Goal: Transaction & Acquisition: Purchase product/service

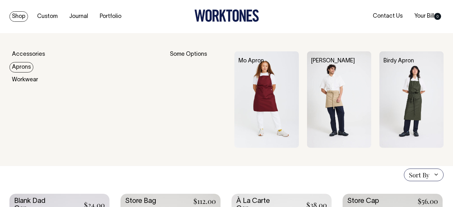
click at [21, 70] on link "Aprons" at bounding box center [21, 67] width 24 height 10
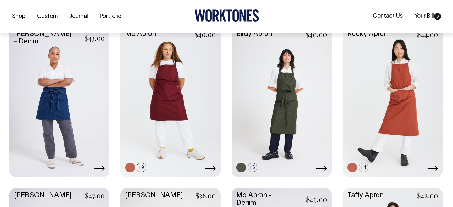
scroll to position [167, 0]
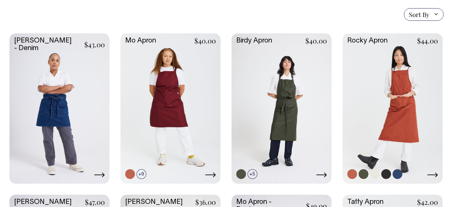
click at [404, 82] on link at bounding box center [393, 107] width 100 height 149
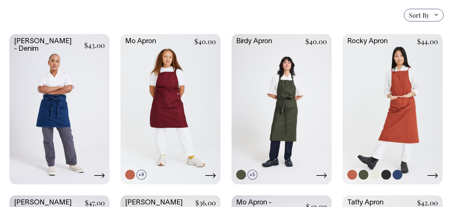
scroll to position [160, 0]
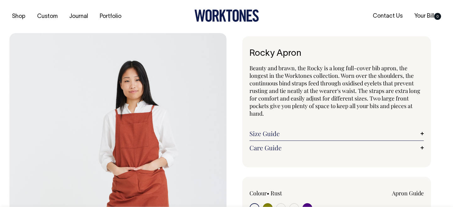
click at [329, 75] on span "Beauty and brawn, the Rocky is a long full-cover bib apron, the longest in the …" at bounding box center [334, 90] width 171 height 53
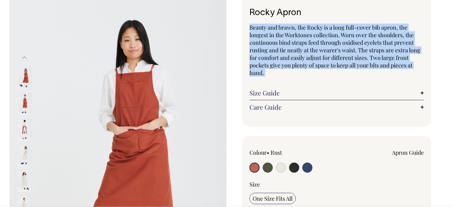
scroll to position [41, 0]
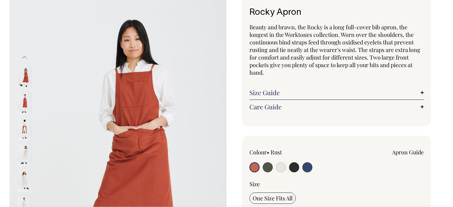
click at [272, 164] on label at bounding box center [268, 168] width 10 height 12
click at [272, 164] on input "radio" at bounding box center [268, 167] width 10 height 10
radio input "true"
select select "Olive"
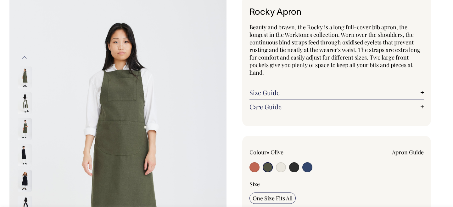
click at [277, 53] on span "Beauty and brawn, the Rocky is a long full-cover bib apron, the longest in the …" at bounding box center [334, 49] width 171 height 53
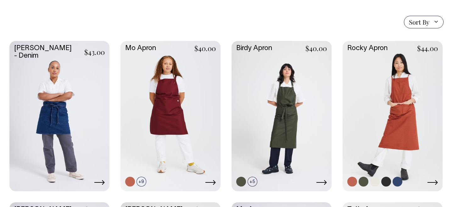
scroll to position [153, 0]
click at [367, 179] on link at bounding box center [364, 181] width 10 height 10
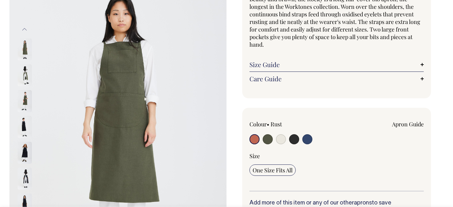
radio input "true"
select select "Olive"
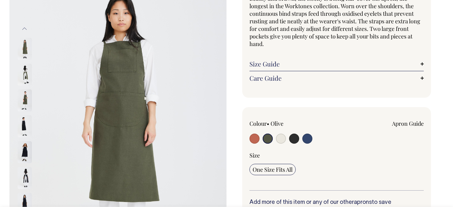
scroll to position [70, 0]
click at [269, 139] on input "radio" at bounding box center [268, 138] width 10 height 10
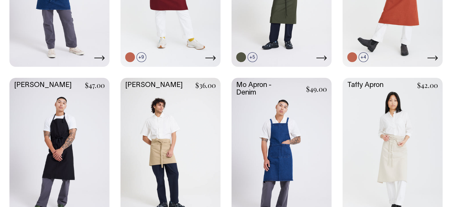
scroll to position [277, 0]
